Goal: Information Seeking & Learning: Learn about a topic

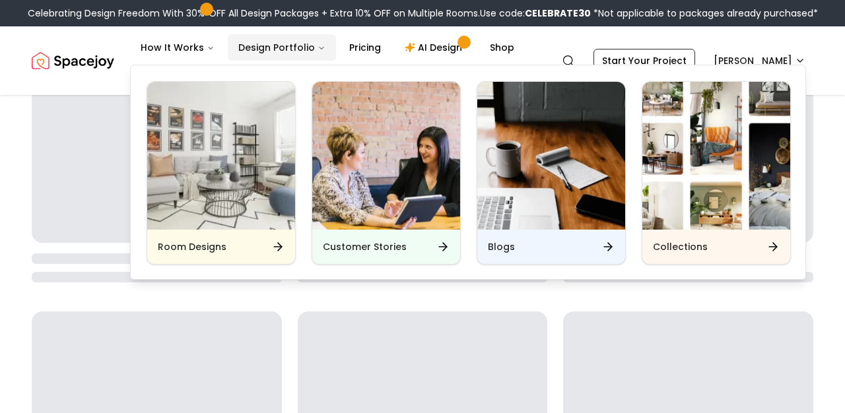
scroll to position [137, 0]
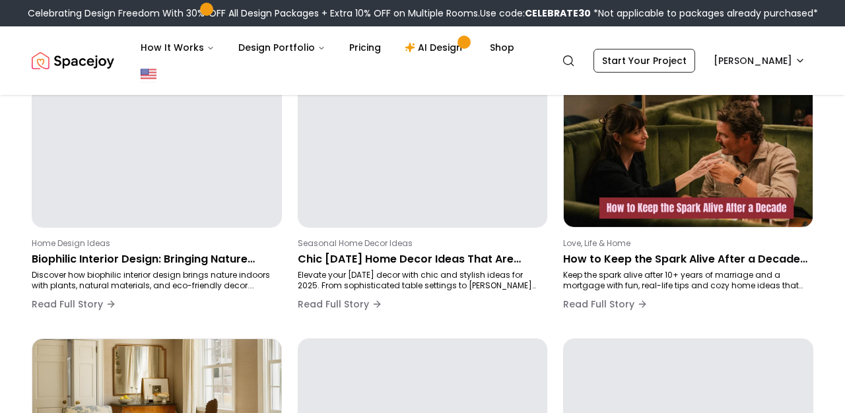
scroll to position [134, 0]
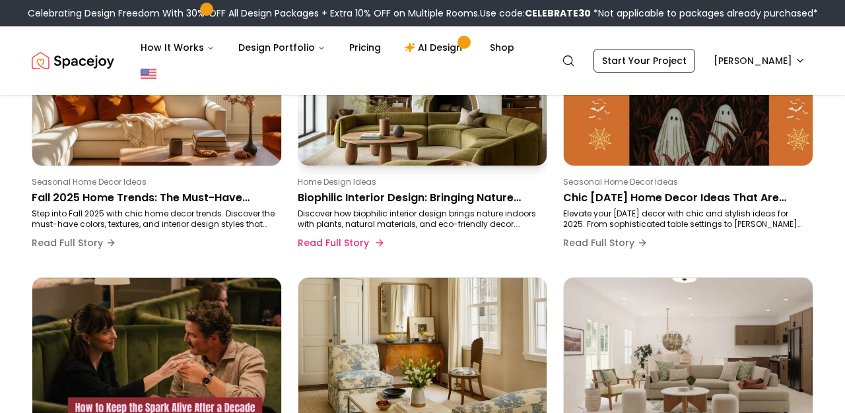
scroll to position [211, 0]
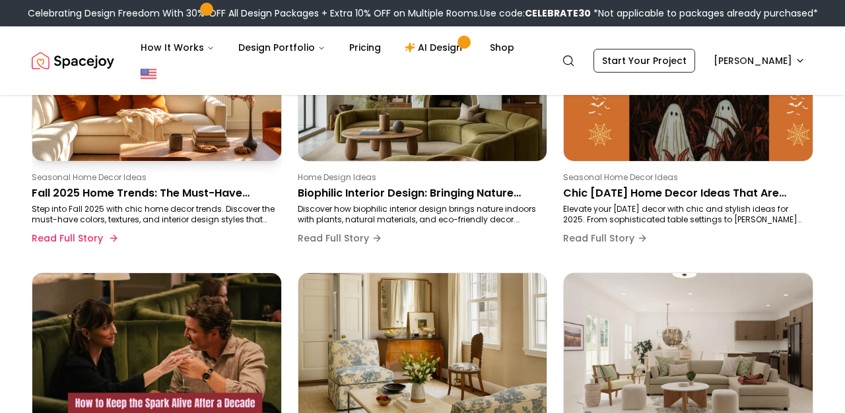
click at [126, 184] on div "Seasonal Home Decor Ideas Fall 2025 Home Trends: The Must-Have Colors, Textures…" at bounding box center [154, 211] width 245 height 79
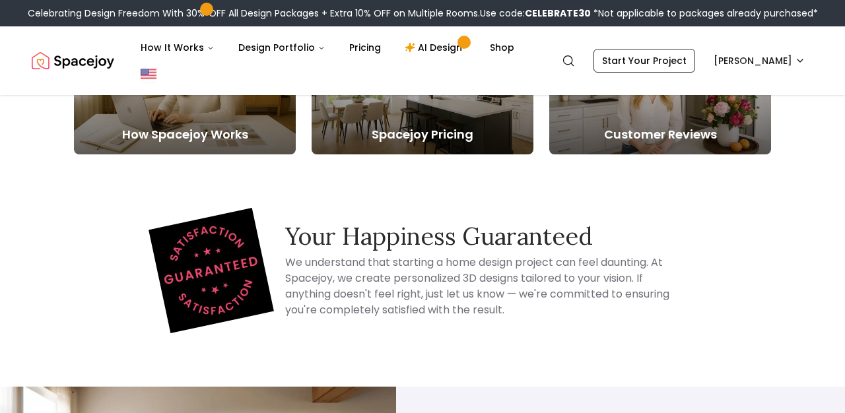
scroll to position [5024, 0]
